Goal: Transaction & Acquisition: Obtain resource

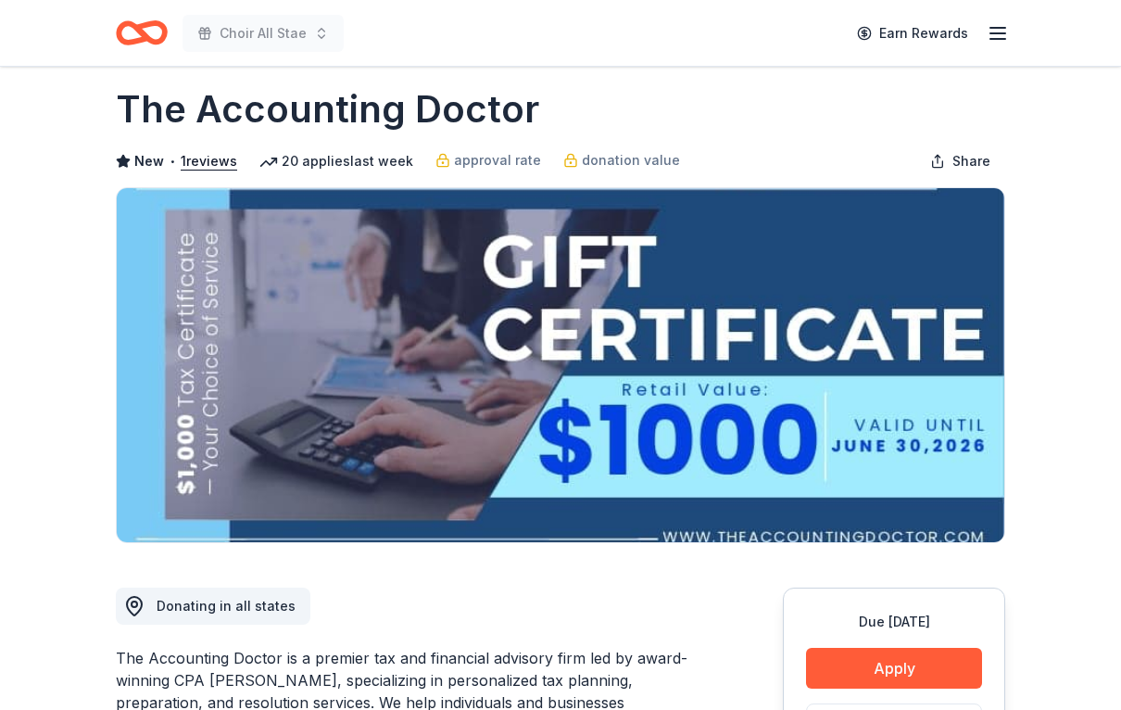
scroll to position [17, 0]
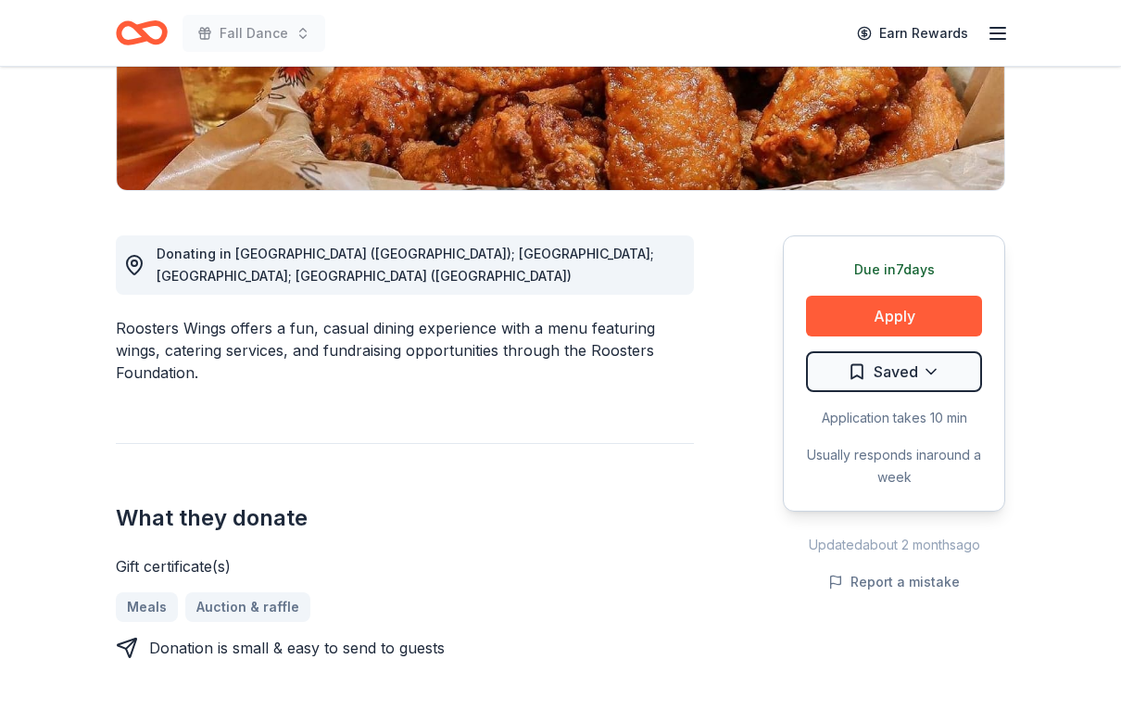
scroll to position [375, 0]
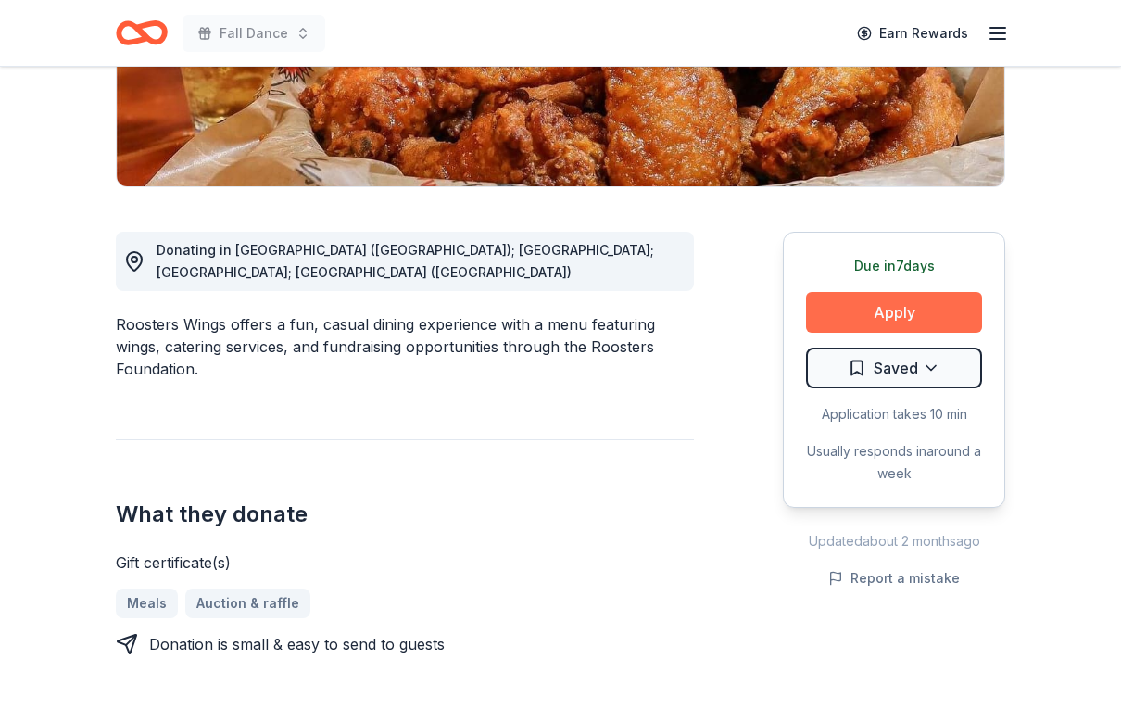
click at [946, 322] on button "Apply" at bounding box center [894, 313] width 176 height 41
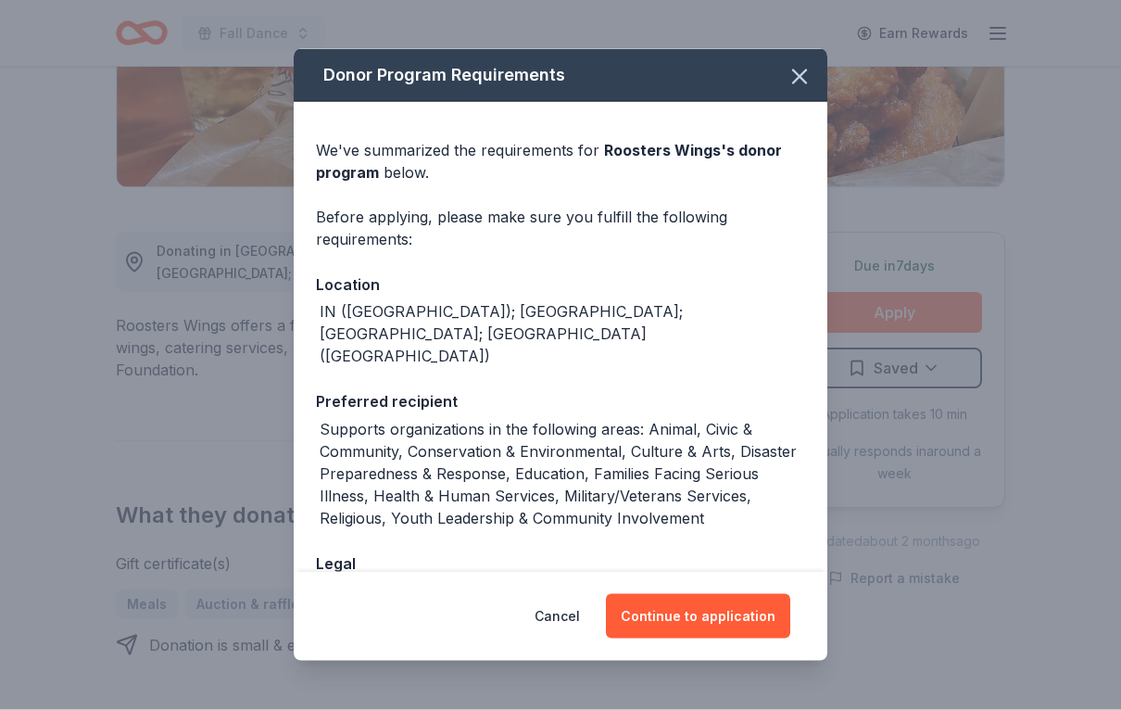
scroll to position [376, 0]
click at [742, 638] on button "Continue to application" at bounding box center [698, 616] width 184 height 44
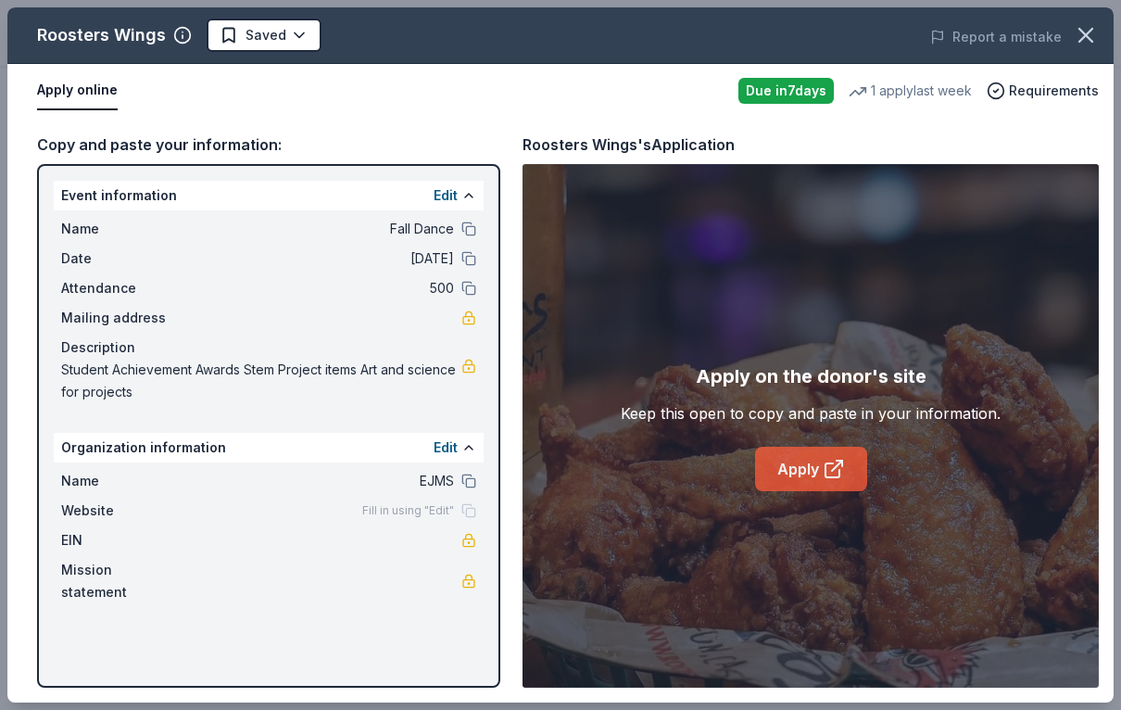
click at [835, 470] on icon at bounding box center [834, 469] width 22 height 22
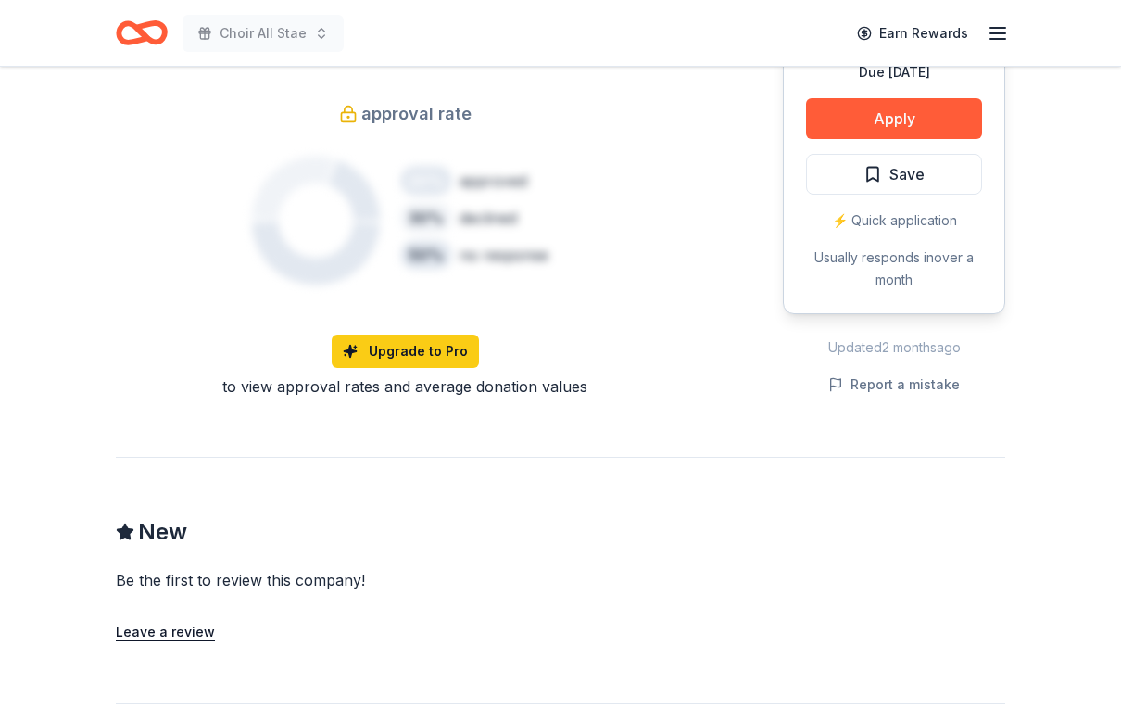
scroll to position [1377, 0]
